Goal: Task Accomplishment & Management: Manage account settings

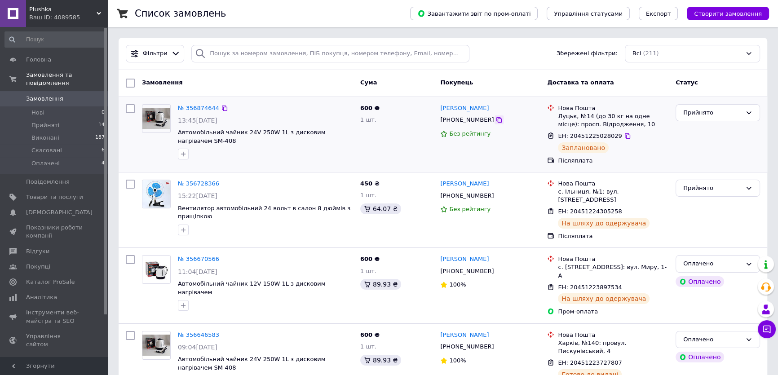
click at [496, 121] on icon at bounding box center [498, 119] width 5 height 5
click at [53, 278] on span "Каталог ProSale" at bounding box center [50, 282] width 48 height 8
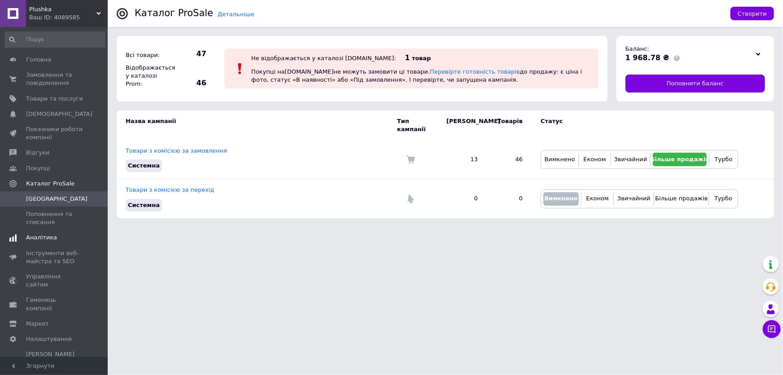
click at [45, 239] on span "Аналітика" at bounding box center [41, 237] width 31 height 8
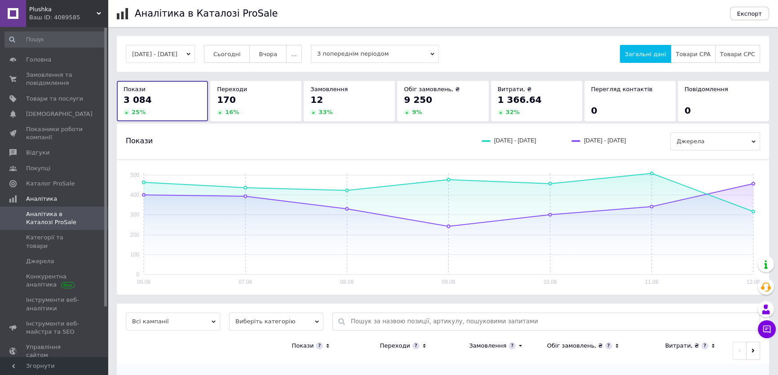
click at [195, 53] on button "06.08.2025 - 12.08.2025" at bounding box center [160, 54] width 69 height 18
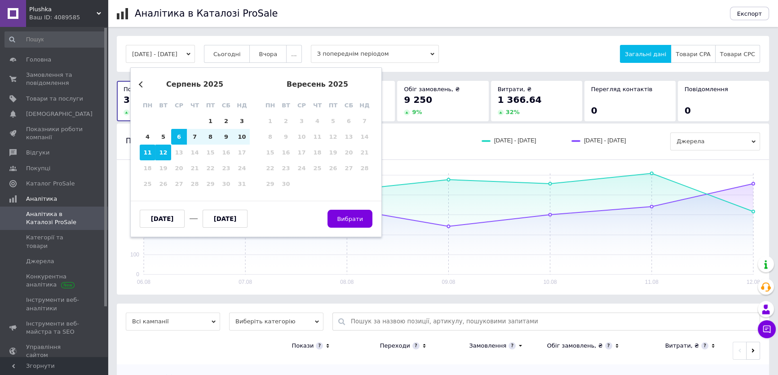
click at [145, 154] on div "11" at bounding box center [148, 153] width 16 height 16
type input "11.08.2025"
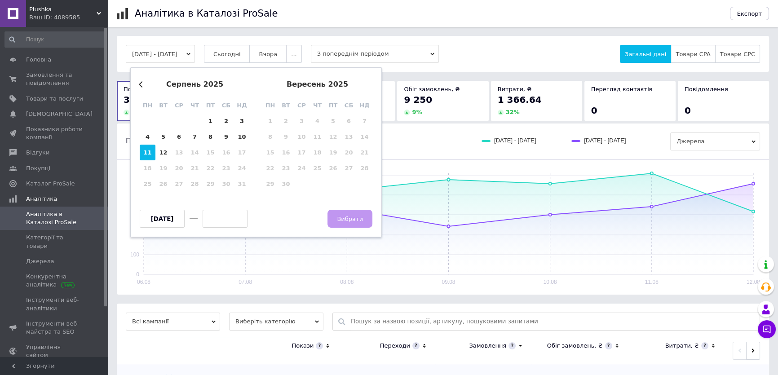
click at [144, 153] on div "11" at bounding box center [148, 153] width 16 height 16
type input "11.08.2025"
click at [144, 153] on div "11" at bounding box center [148, 153] width 16 height 16
type input "11.08.2025"
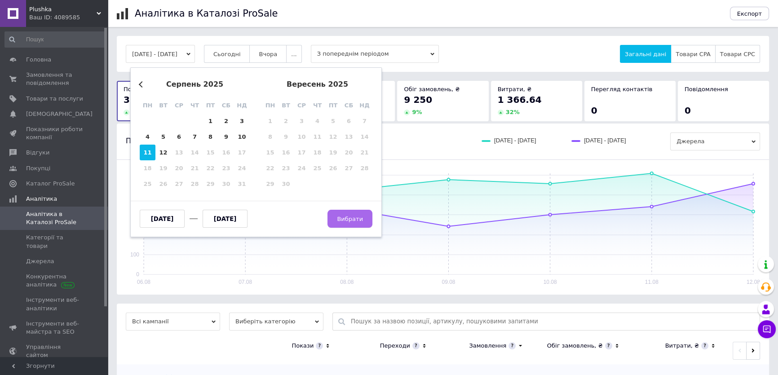
click at [355, 222] on span "Вибрати" at bounding box center [350, 218] width 26 height 7
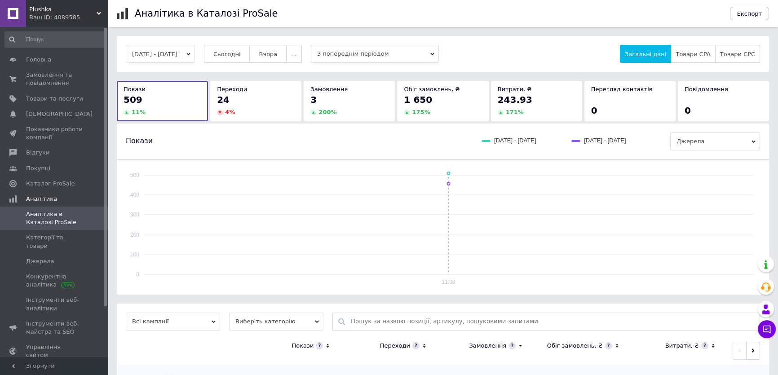
click at [159, 55] on button "11.08.2025 - 11.08.2025" at bounding box center [160, 54] width 69 height 18
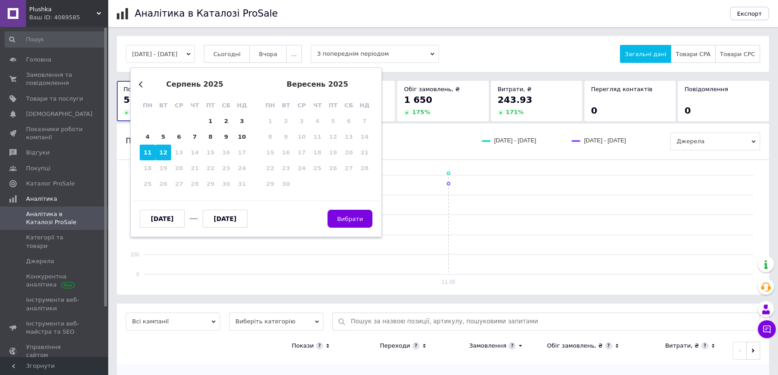
click at [160, 150] on div "12" at bounding box center [163, 153] width 16 height 16
type input "12.08.2025"
click at [162, 150] on div "12" at bounding box center [163, 153] width 16 height 16
type input "12.08.2025"
click at [346, 220] on span "Вибрати" at bounding box center [350, 218] width 26 height 7
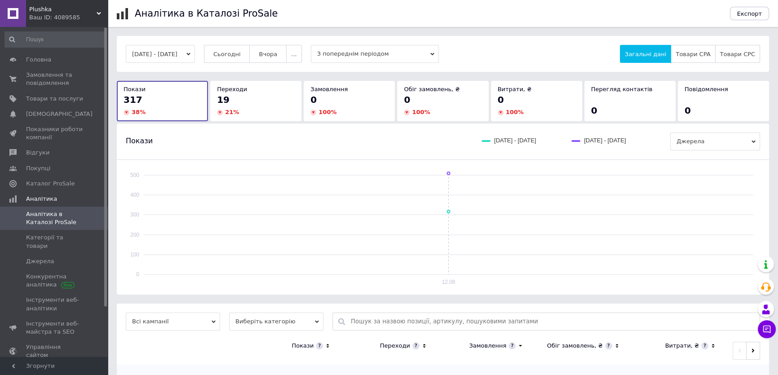
scroll to position [45, 0]
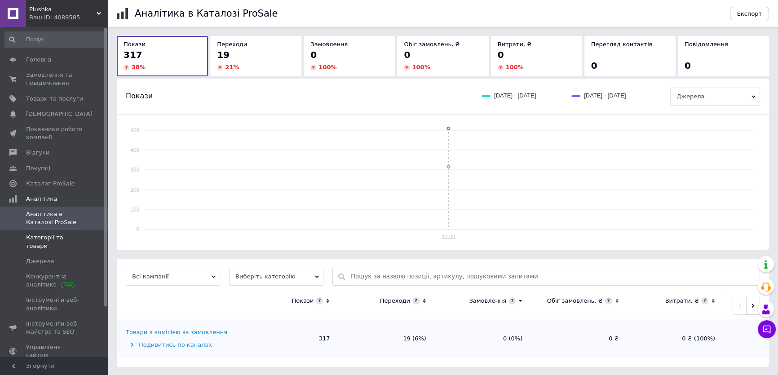
click at [55, 242] on span "Категорії та товари" at bounding box center [54, 241] width 57 height 16
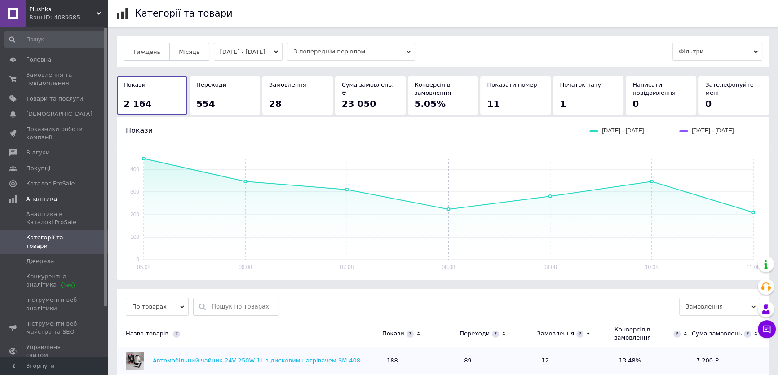
click at [179, 52] on span "Місяць" at bounding box center [189, 51] width 21 height 7
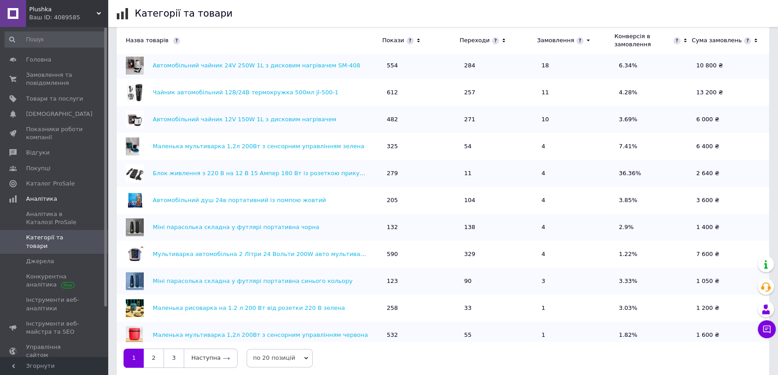
scroll to position [322, 0]
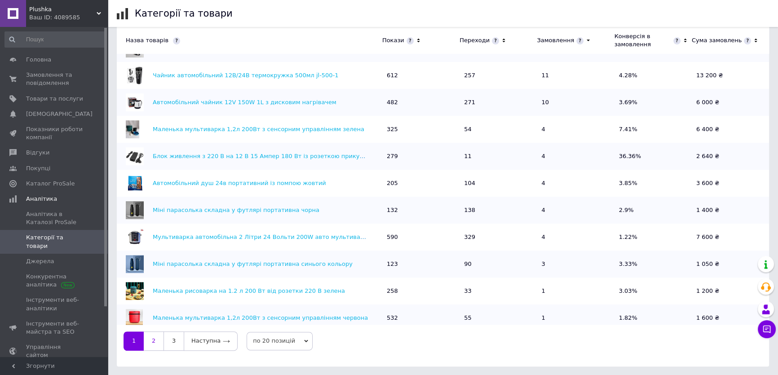
click at [157, 343] on link "2" at bounding box center [154, 340] width 20 height 19
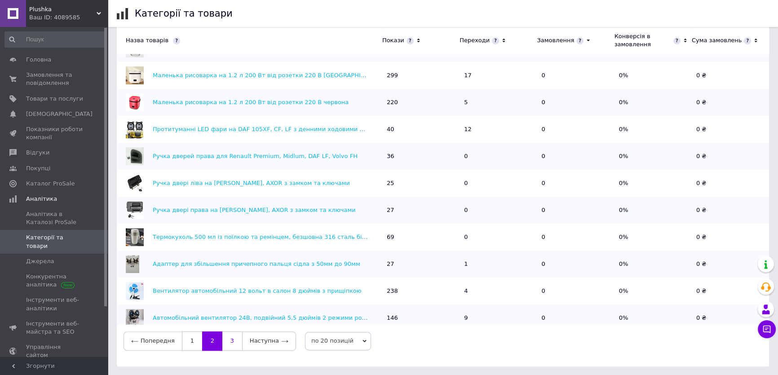
click at [230, 345] on link "3" at bounding box center [232, 340] width 20 height 19
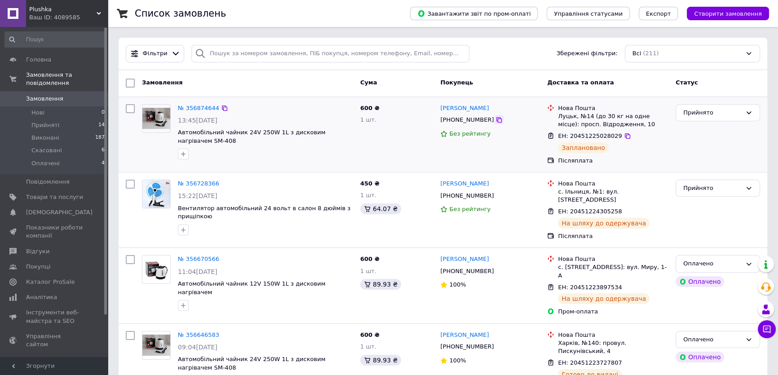
click at [495, 121] on icon at bounding box center [498, 119] width 7 height 7
click at [624, 135] on icon at bounding box center [627, 135] width 7 height 7
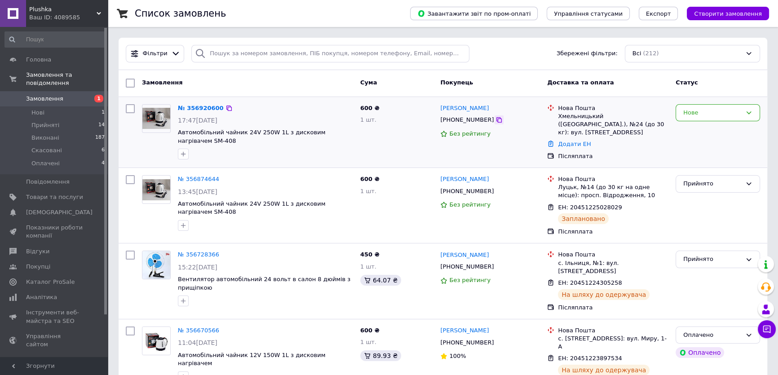
click at [495, 121] on icon at bounding box center [498, 119] width 7 height 7
click at [479, 106] on link "[PERSON_NAME]" at bounding box center [464, 108] width 48 height 9
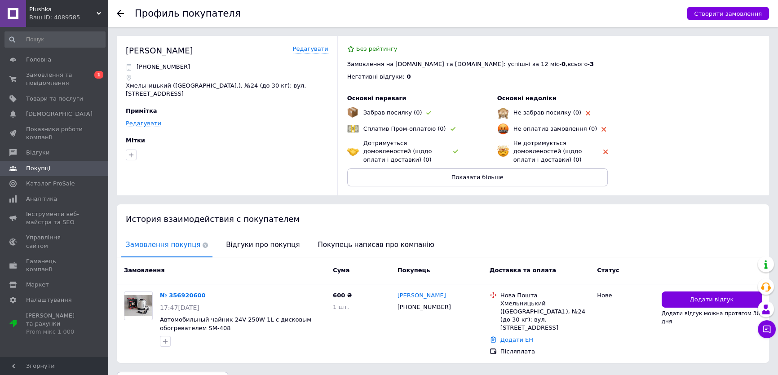
click at [121, 13] on use at bounding box center [120, 13] width 7 height 7
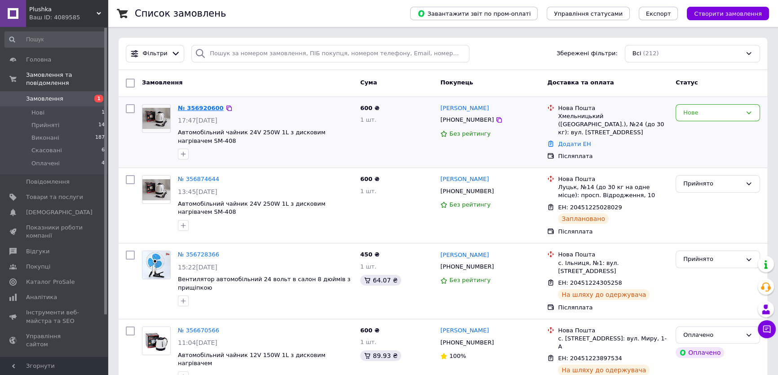
click at [201, 106] on link "№ 356920600" at bounding box center [201, 108] width 46 height 7
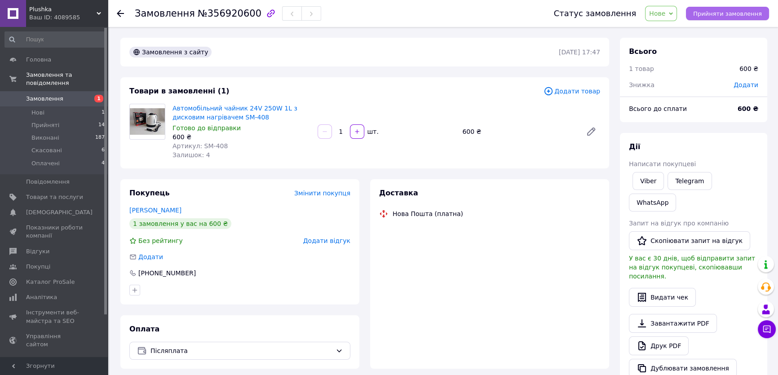
click at [723, 18] on button "Прийняти замовлення" at bounding box center [727, 13] width 83 height 13
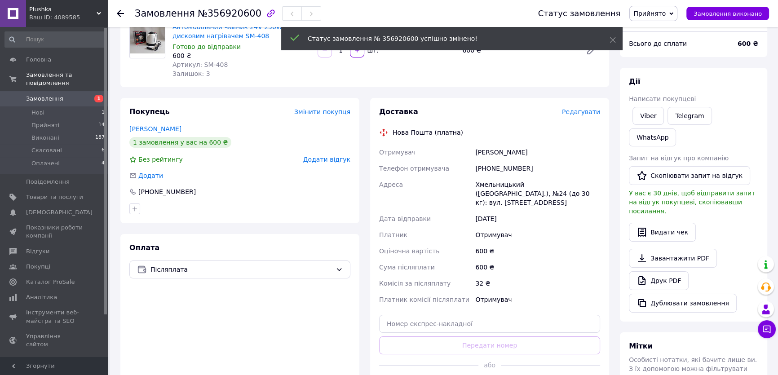
scroll to position [85, 0]
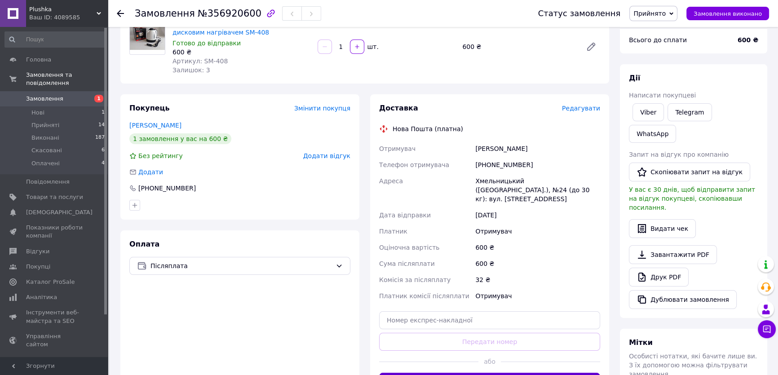
click at [484, 373] on button "Згенерувати ЕН" at bounding box center [489, 382] width 221 height 18
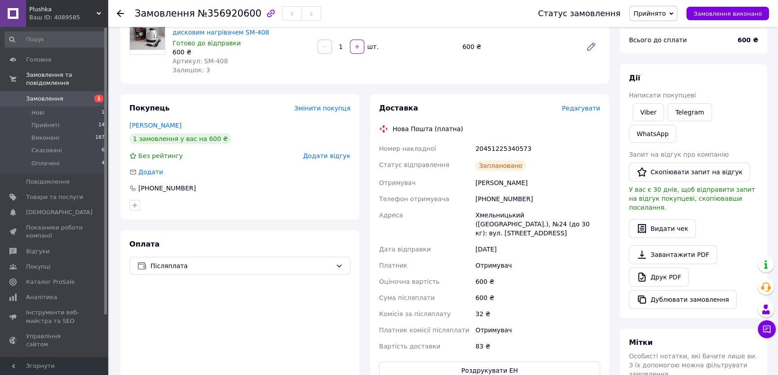
click at [50, 95] on span "Замовлення" at bounding box center [44, 99] width 37 height 8
